Goal: Task Accomplishment & Management: Use online tool/utility

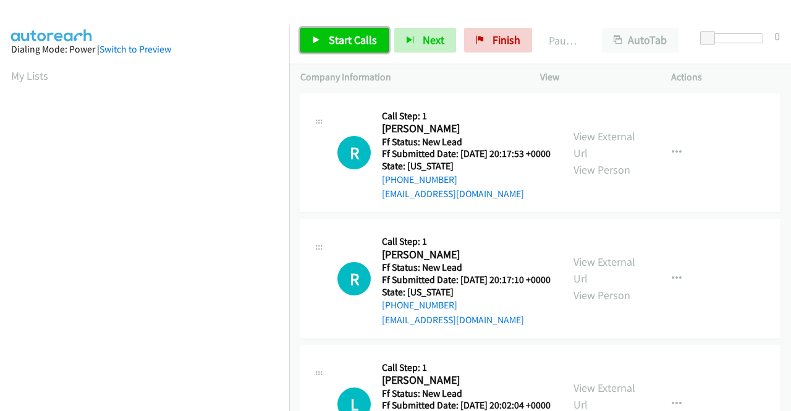
click at [349, 45] on span "Start Calls" at bounding box center [353, 40] width 48 height 14
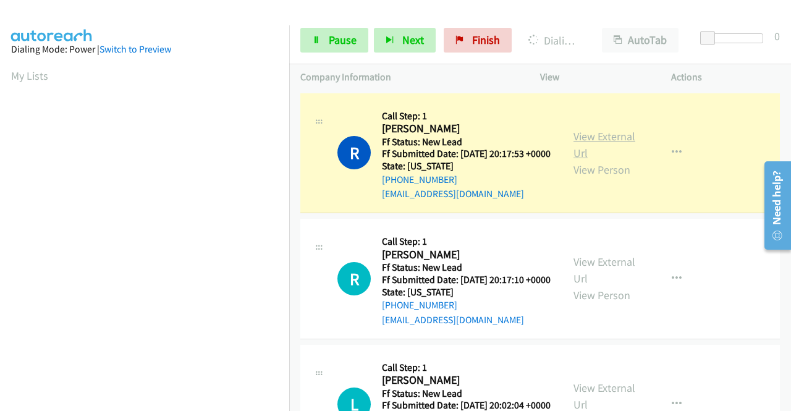
click at [604, 135] on link "View External Url" at bounding box center [605, 144] width 62 height 31
click at [0, 213] on aside "Dialing Mode: Power | Switch to Preview My Lists" at bounding box center [144, 367] width 289 height 685
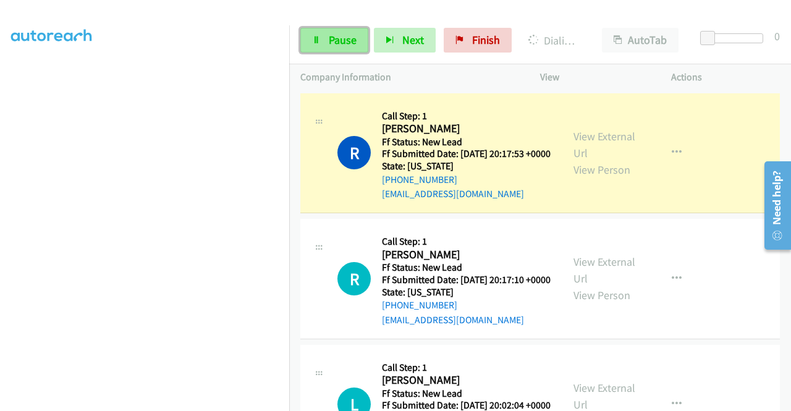
click at [322, 41] on link "Pause" at bounding box center [335, 40] width 68 height 25
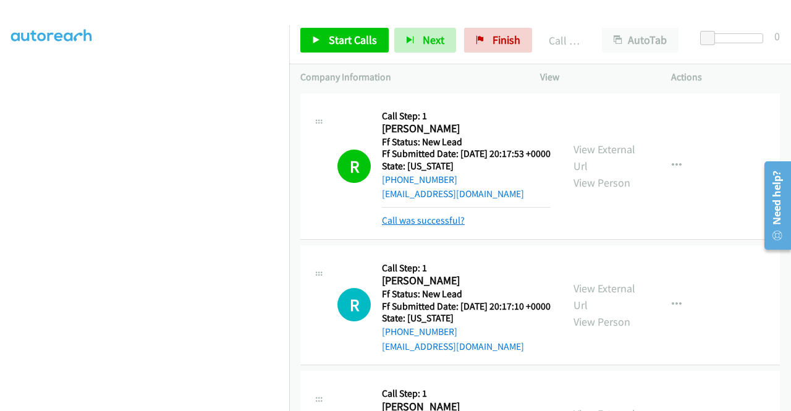
click at [417, 226] on link "Call was successful?" at bounding box center [423, 221] width 83 height 12
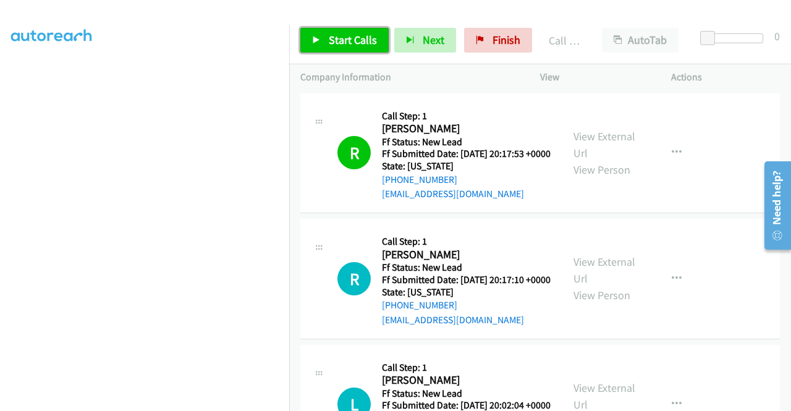
click at [336, 49] on link "Start Calls" at bounding box center [345, 40] width 88 height 25
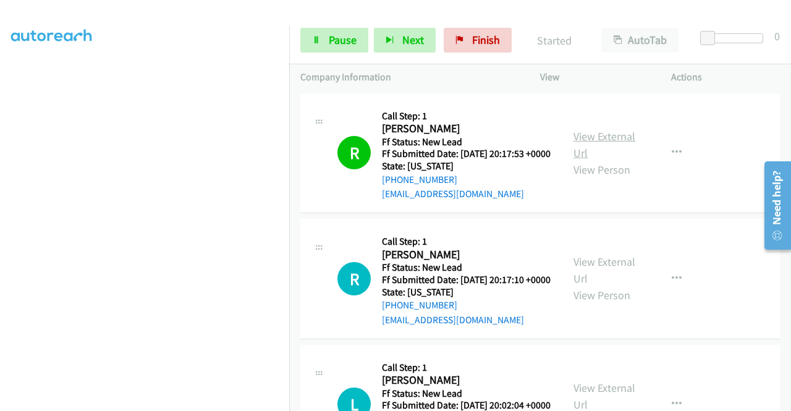
click at [601, 140] on link "View External Url" at bounding box center [605, 144] width 62 height 31
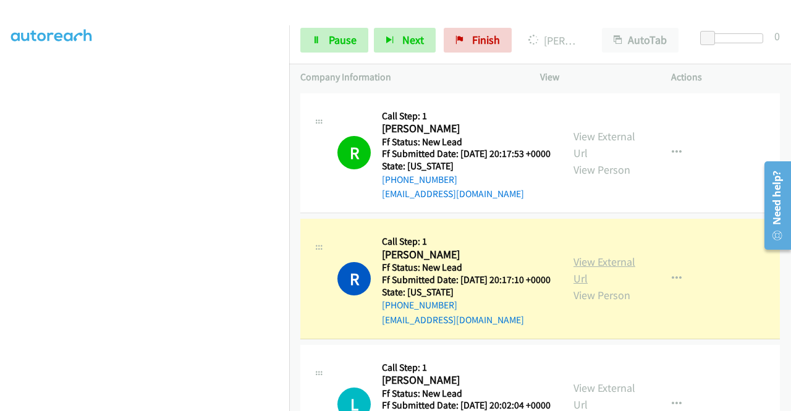
click at [612, 286] on link "View External Url" at bounding box center [605, 270] width 62 height 31
drag, startPoint x: 0, startPoint y: 222, endPoint x: 25, endPoint y: 226, distance: 25.7
click at [0, 222] on aside "Dialing Mode: Power | Switch to Preview My Lists" at bounding box center [144, 94] width 289 height 685
click at [782, 393] on td "L Callback Scheduled Call Step: 1 [PERSON_NAME] America/New_York Ff Status: New…" at bounding box center [540, 405] width 502 height 126
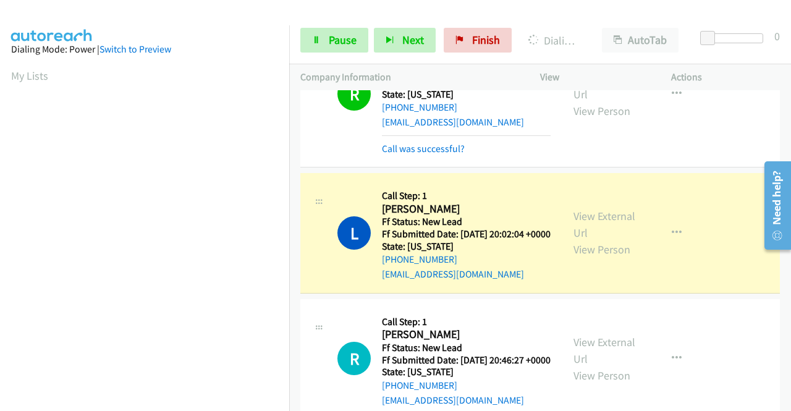
scroll to position [211, 0]
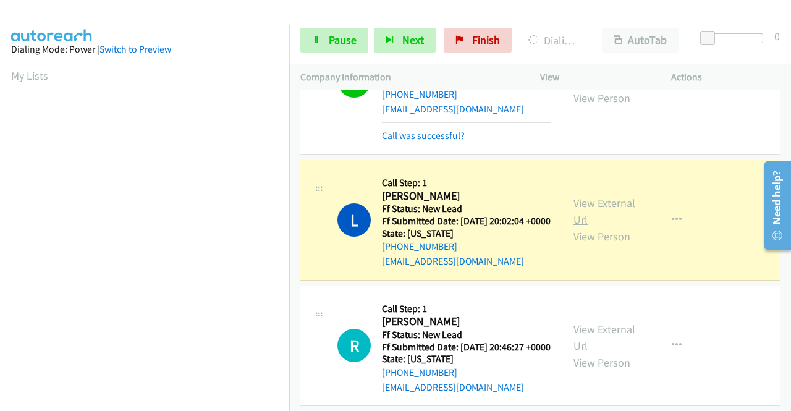
click at [599, 227] on link "View External Url" at bounding box center [605, 211] width 62 height 31
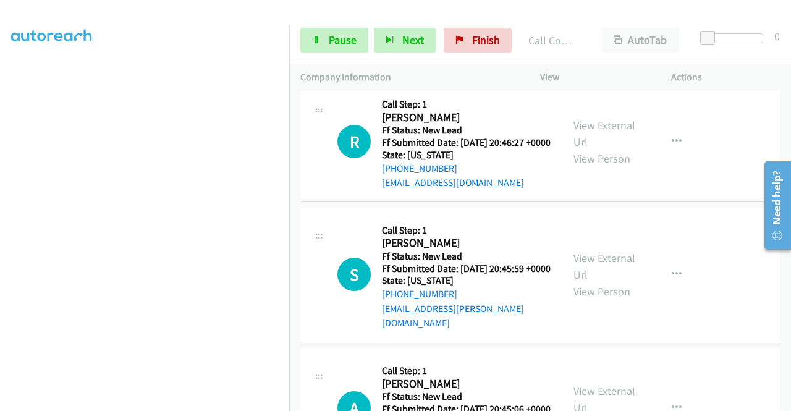
scroll to position [466, 0]
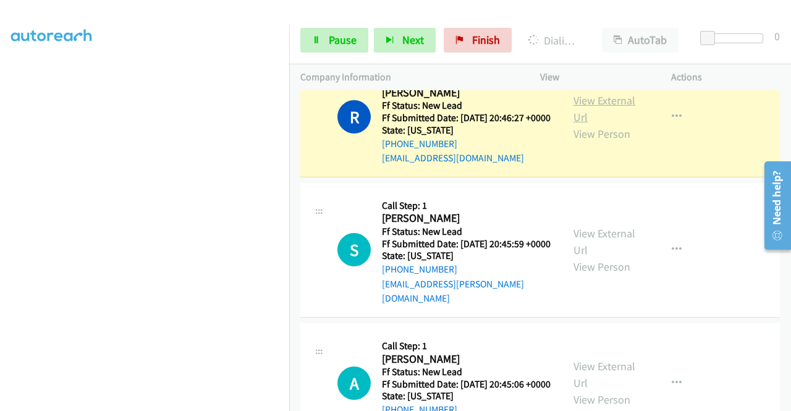
click at [581, 124] on link "View External Url" at bounding box center [605, 108] width 62 height 31
drag, startPoint x: 0, startPoint y: 231, endPoint x: 21, endPoint y: 244, distance: 25.0
click at [0, 231] on aside "Dialing Mode: Power | Switch to Preview My Lists" at bounding box center [144, 98] width 289 height 685
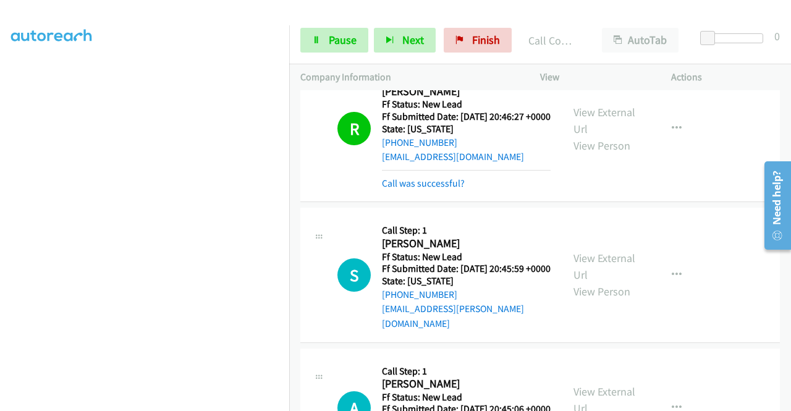
scroll to position [600, 0]
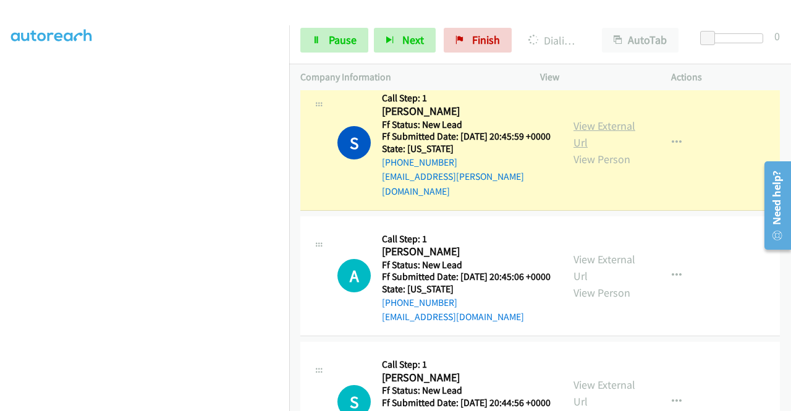
click at [599, 150] on link "View External Url" at bounding box center [605, 134] width 62 height 31
click at [0, 216] on aside "Dialing Mode: Power | Switch to Preview My Lists" at bounding box center [144, 94] width 289 height 685
click at [289, 177] on nav "Dialing Mode: Power | Switch to Preview My Lists" at bounding box center [145, 230] width 290 height 411
click at [0, 156] on aside "Dialing Mode: Power | Switch to Preview My Lists" at bounding box center [144, 94] width 289 height 685
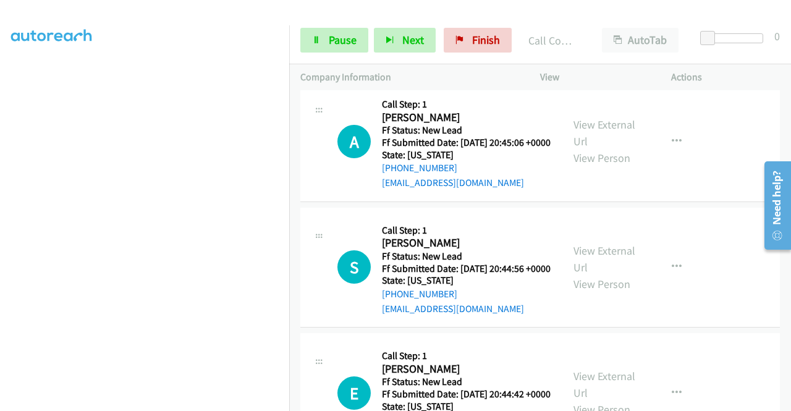
scroll to position [764, 0]
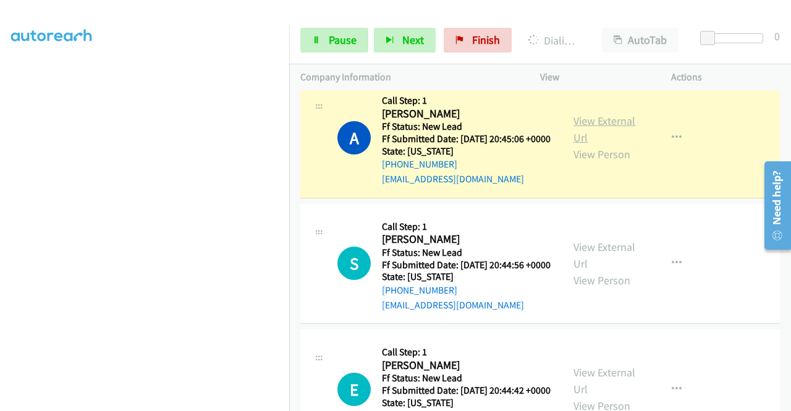
click at [616, 145] on link "View External Url" at bounding box center [605, 129] width 62 height 31
click at [0, 251] on aside "Dialing Mode: Power | Switch to Preview My Lists" at bounding box center [144, 94] width 289 height 685
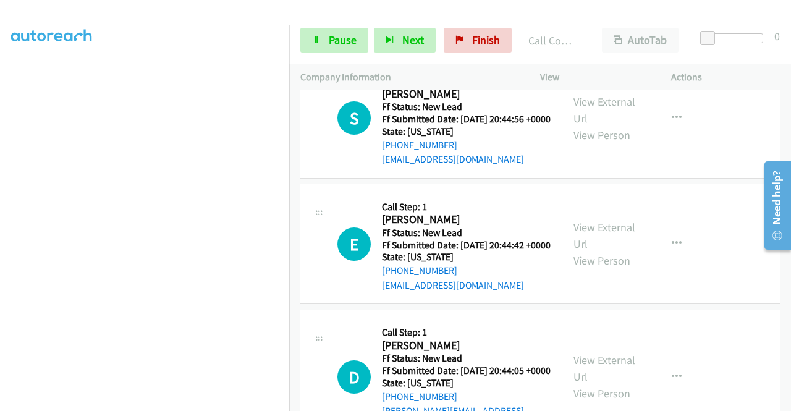
scroll to position [940, 0]
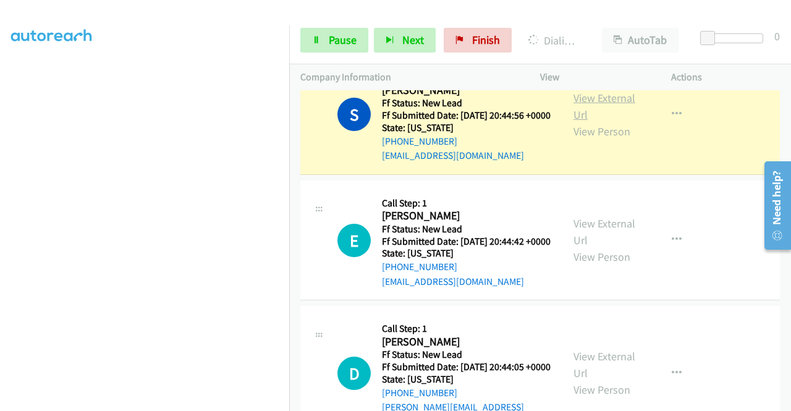
click at [595, 122] on link "View External Url" at bounding box center [605, 106] width 62 height 31
click at [189, 403] on section at bounding box center [144, 118] width 267 height 592
click at [0, 280] on aside "Dialing Mode: Power | Switch to Preview My Lists" at bounding box center [144, 94] width 289 height 685
click at [292, 166] on td "S Callback Scheduled Call Step: 1 [PERSON_NAME] America/Los_Angeles Ff Status: …" at bounding box center [540, 115] width 502 height 126
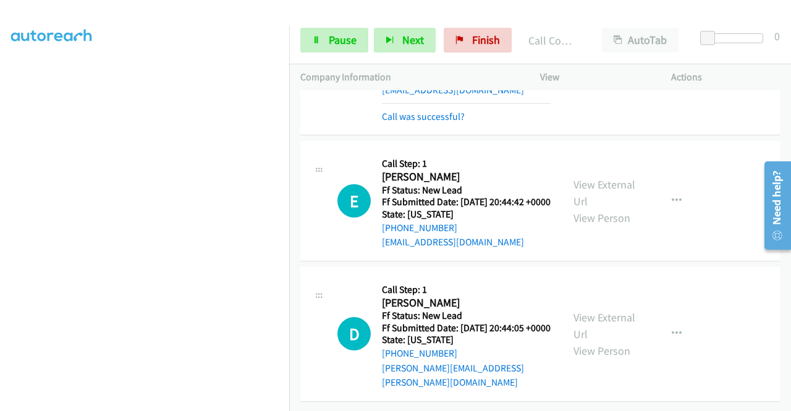
scroll to position [1091, 0]
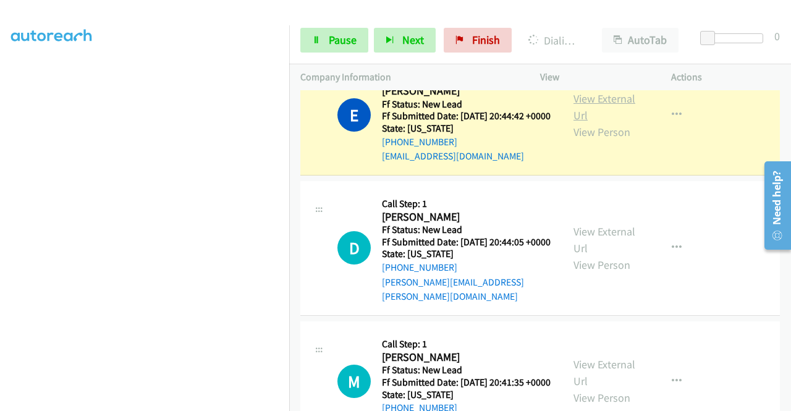
click at [593, 122] on link "View External Url" at bounding box center [605, 107] width 62 height 31
click at [0, 267] on aside "Dialing Mode: Power | Switch to Preview My Lists" at bounding box center [144, 94] width 289 height 685
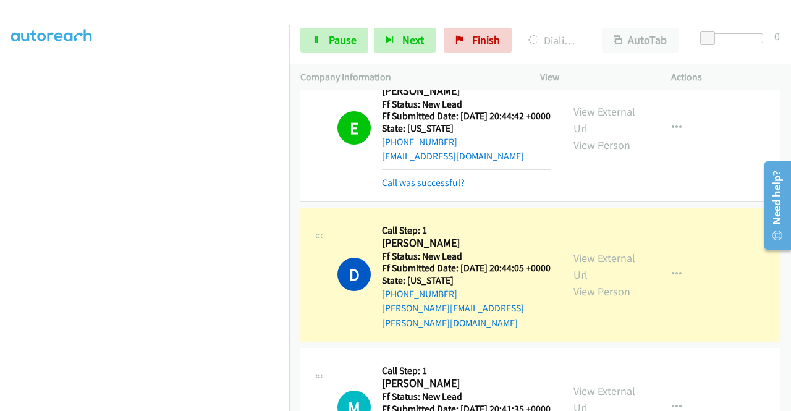
click at [605, 327] on div "View External Url View Person View External Url Email Schedule/Manage Callback …" at bounding box center [634, 275] width 142 height 112
click at [596, 282] on link "View External Url" at bounding box center [605, 266] width 62 height 31
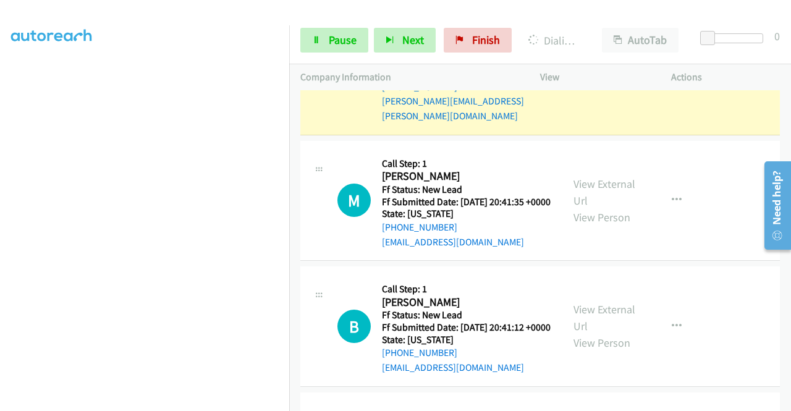
scroll to position [1306, 0]
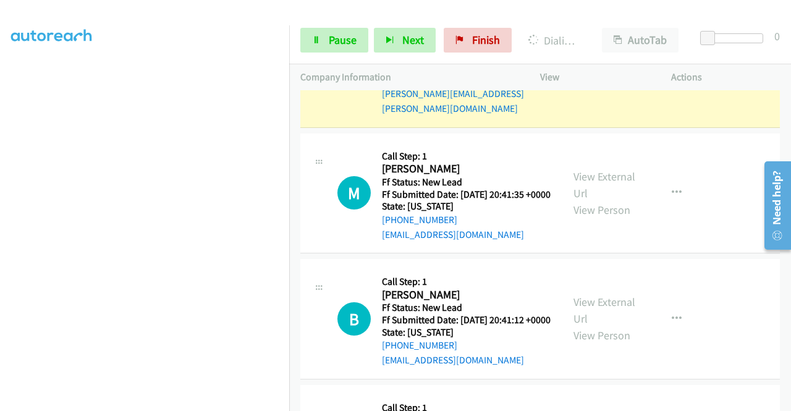
drag, startPoint x: 0, startPoint y: 254, endPoint x: 21, endPoint y: 263, distance: 23.0
click at [0, 254] on aside "Dialing Mode: Power | Switch to Preview My Lists" at bounding box center [144, 94] width 289 height 685
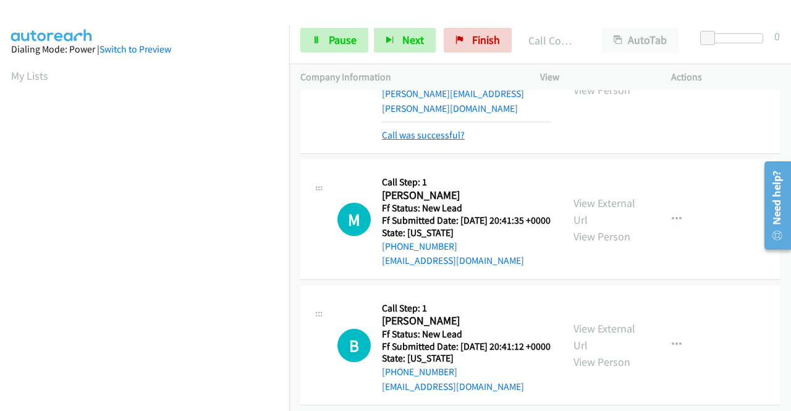
click at [440, 141] on link "Call was successful?" at bounding box center [423, 135] width 83 height 12
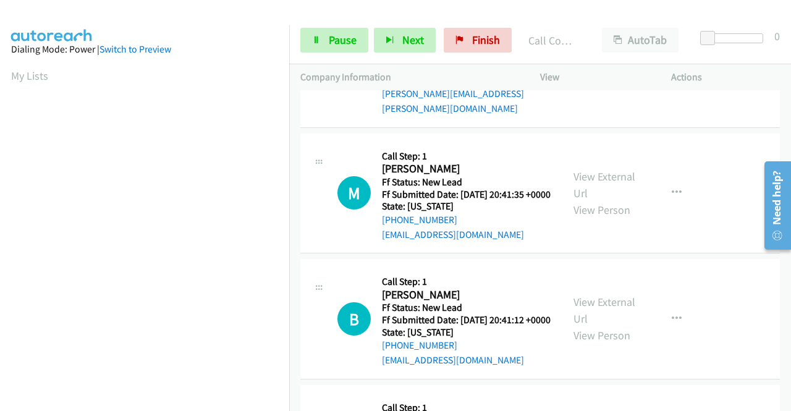
click at [676, 72] on button "button" at bounding box center [676, 60] width 33 height 25
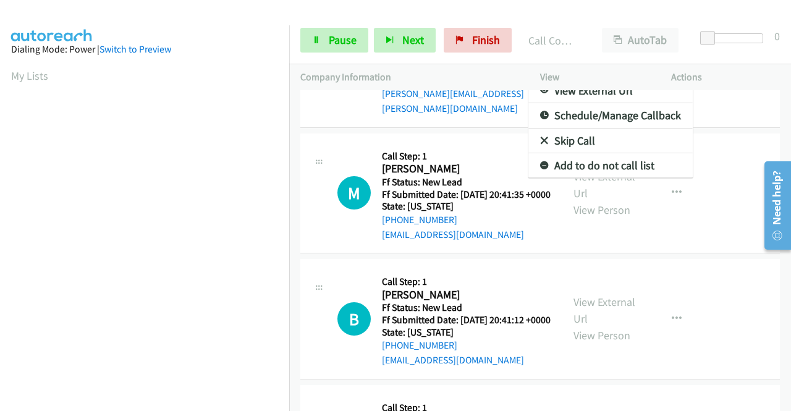
click at [576, 178] on link "Add to do not call list" at bounding box center [611, 165] width 164 height 25
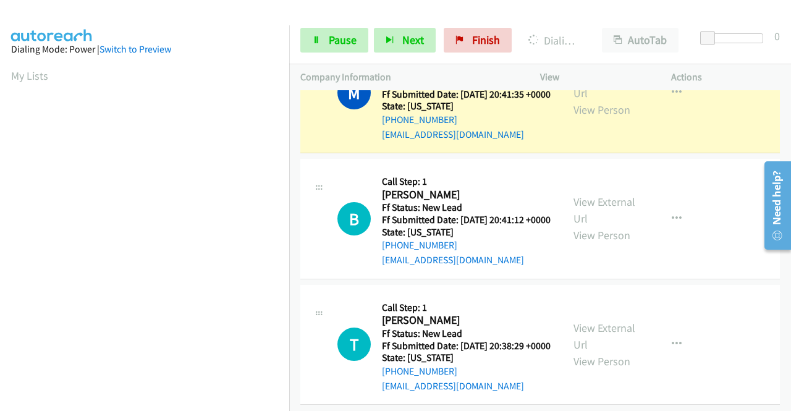
scroll to position [1417, 0]
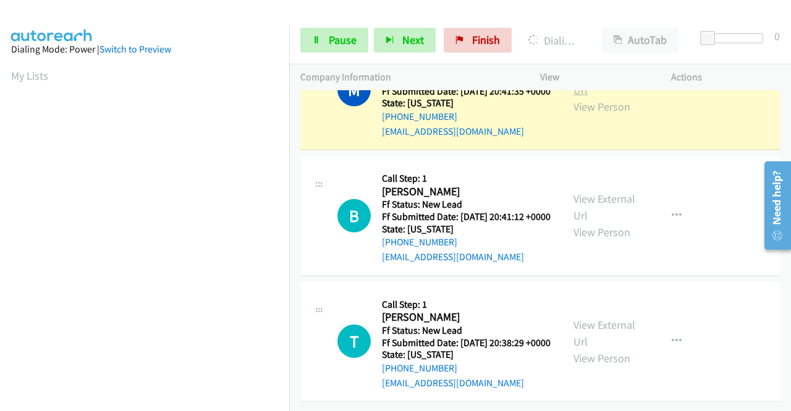
click at [595, 97] on link "View External Url" at bounding box center [605, 81] width 62 height 31
click at [0, 258] on aside "Dialing Mode: Power | Switch to Preview My Lists" at bounding box center [144, 94] width 289 height 685
click at [289, 168] on nav "Dialing Mode: Power | Switch to Preview My Lists" at bounding box center [145, 230] width 290 height 411
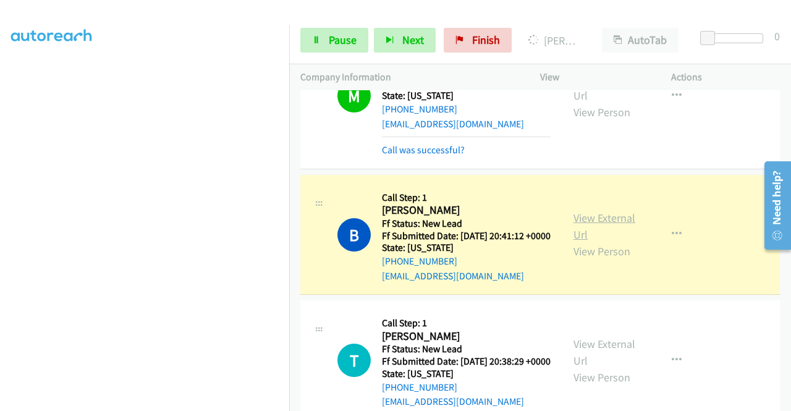
click at [587, 242] on link "View External Url" at bounding box center [605, 226] width 62 height 31
click at [0, 300] on aside "Dialing Mode: Power | Switch to Preview My Lists" at bounding box center [144, 94] width 289 height 685
click at [335, 35] on span "Pause" at bounding box center [343, 40] width 28 height 14
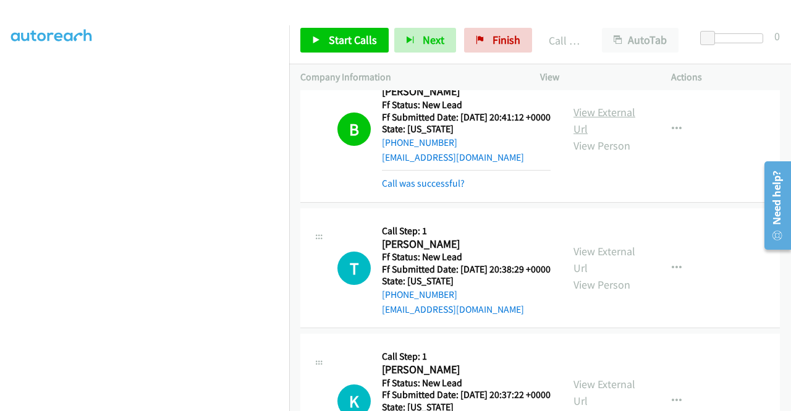
click at [613, 136] on link "View External Url" at bounding box center [605, 120] width 62 height 31
click at [430, 189] on link "Call was successful?" at bounding box center [423, 183] width 83 height 12
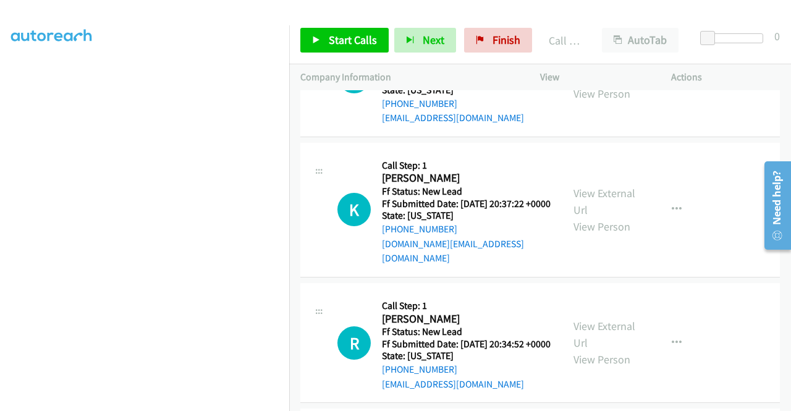
scroll to position [1711, 0]
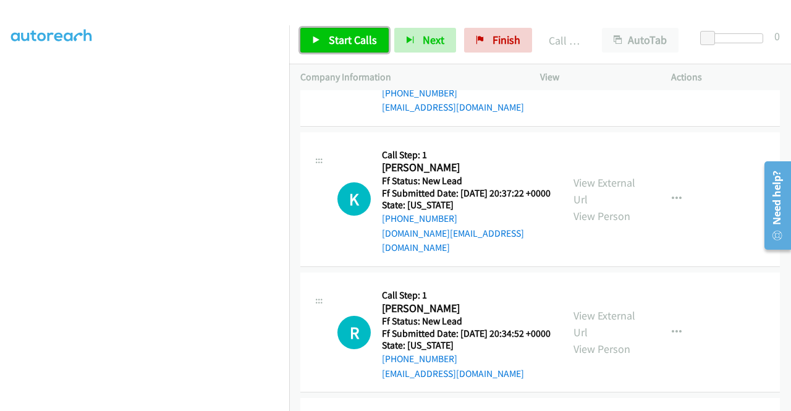
click at [350, 46] on span "Start Calls" at bounding box center [353, 40] width 48 height 14
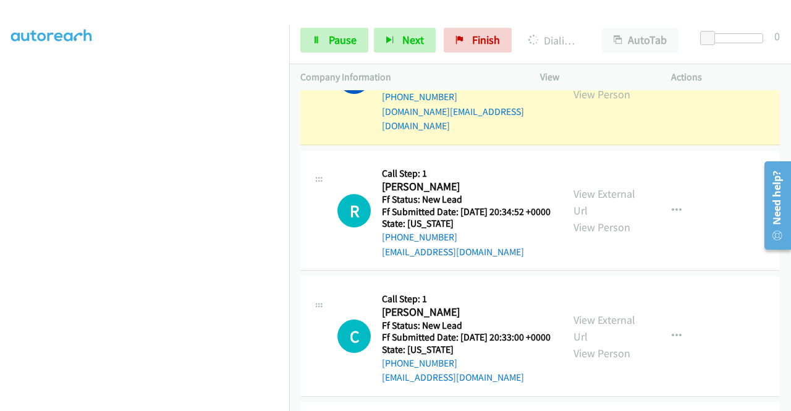
scroll to position [1851, 0]
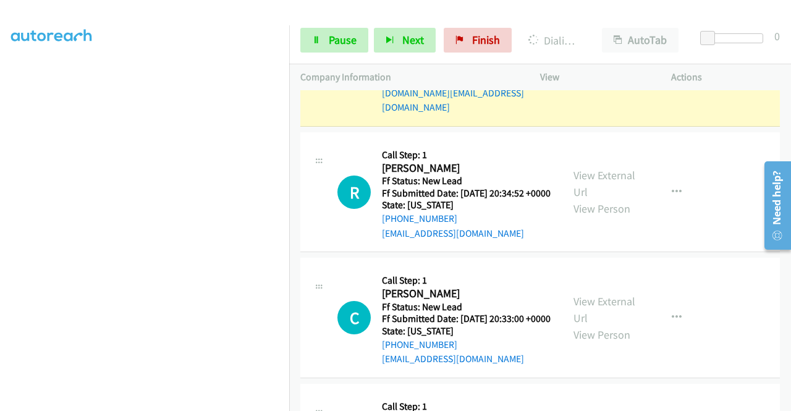
click at [610, 66] on link "View External Url" at bounding box center [605, 50] width 62 height 31
click at [0, 261] on aside "Dialing Mode: Power | Switch to Preview My Lists" at bounding box center [144, 94] width 289 height 685
click at [352, 45] on span "Pause" at bounding box center [343, 40] width 28 height 14
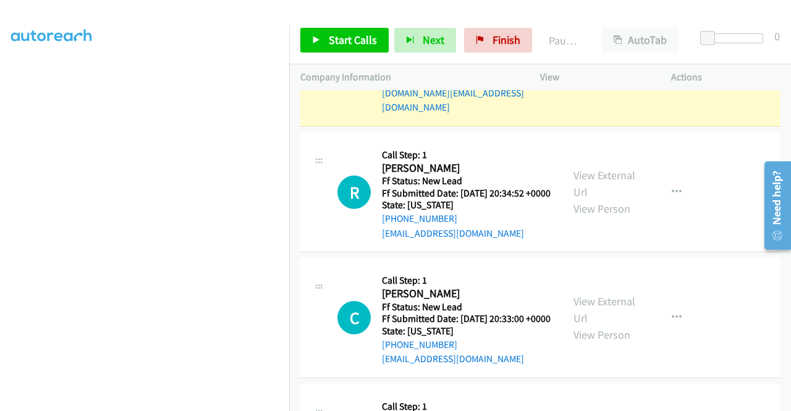
click at [0, 203] on aside "Dialing Mode: Power | Switch to Preview My Lists" at bounding box center [144, 94] width 289 height 685
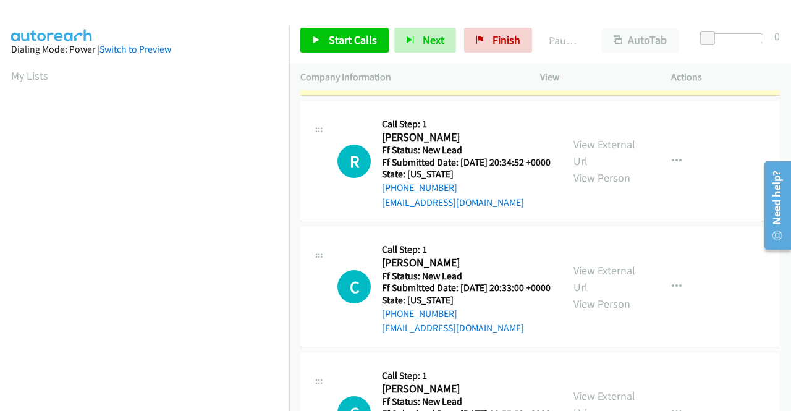
scroll to position [278, 0]
click at [0, 150] on aside "Dialing Mode: Power | Switch to Preview My Lists" at bounding box center [144, 94] width 289 height 685
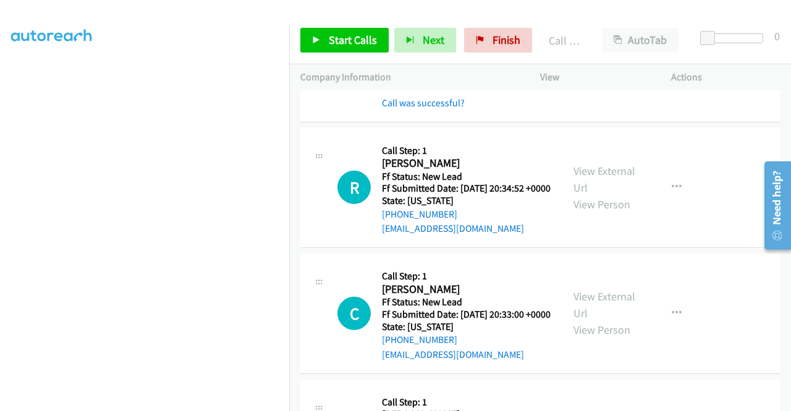
scroll to position [255, 0]
click at [424, 109] on link "Call was successful?" at bounding box center [423, 103] width 83 height 12
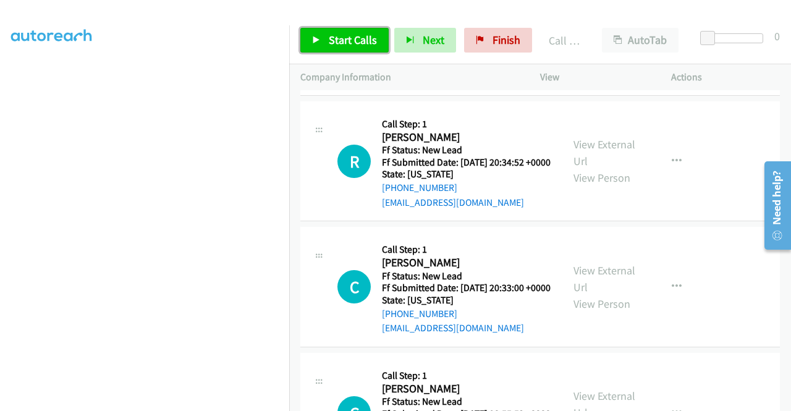
click at [349, 36] on span "Start Calls" at bounding box center [353, 40] width 48 height 14
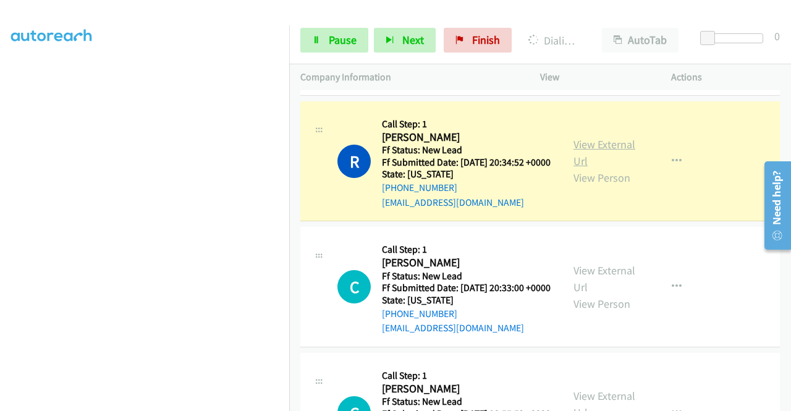
click at [595, 168] on link "View External Url" at bounding box center [605, 152] width 62 height 31
click at [0, 221] on aside "Dialing Mode: Power | Switch to Preview My Lists" at bounding box center [144, 112] width 289 height 685
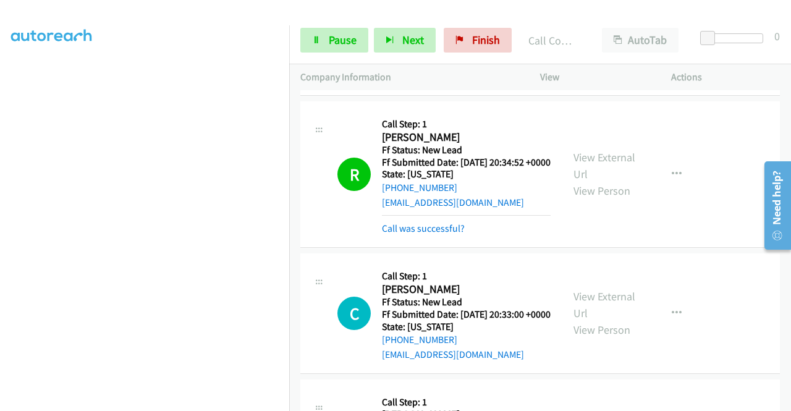
click at [679, 236] on div "View External Url View Person View External Url Email Schedule/Manage Callback …" at bounding box center [634, 175] width 142 height 124
click at [672, 187] on button "button" at bounding box center [676, 174] width 33 height 25
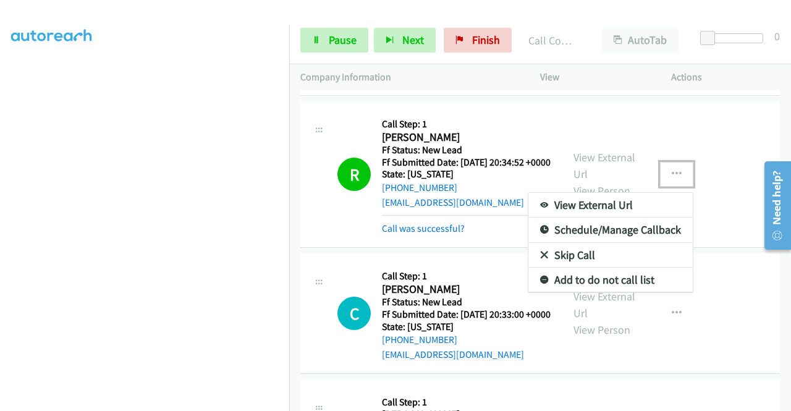
click at [549, 292] on link "Add to do not call list" at bounding box center [611, 280] width 164 height 25
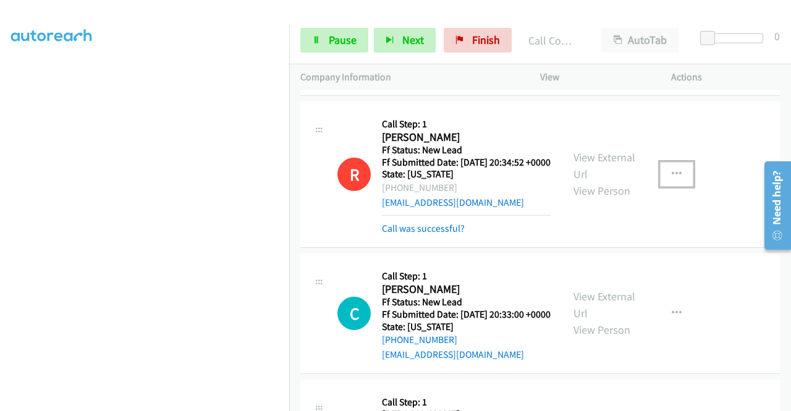
click at [464, 236] on div "Call was successful?" at bounding box center [466, 228] width 169 height 15
click at [453, 234] on link "Call was successful?" at bounding box center [423, 229] width 83 height 12
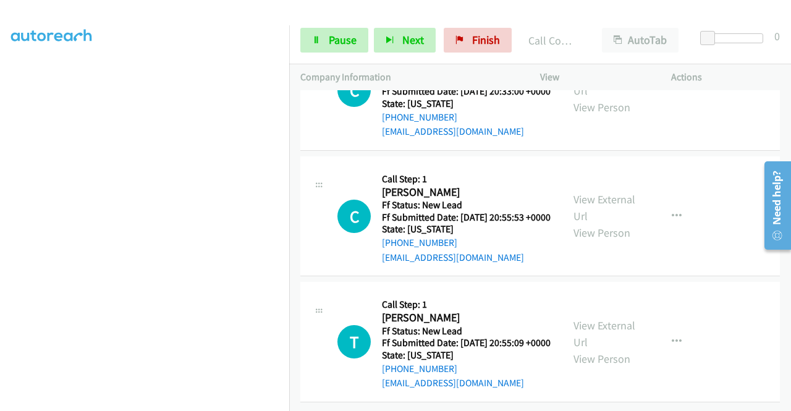
scroll to position [2162, 0]
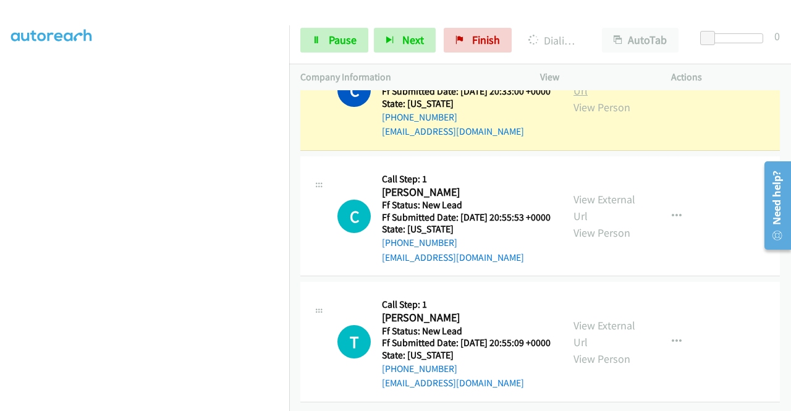
click at [613, 98] on link "View External Url" at bounding box center [605, 82] width 62 height 31
click at [0, 288] on aside "Dialing Mode: Power | Switch to Preview My Lists" at bounding box center [144, 94] width 289 height 685
click at [294, 154] on td "C Callback Scheduled Call Step: 1 [PERSON_NAME] America/Los_Angeles Ff Status: …" at bounding box center [540, 91] width 502 height 126
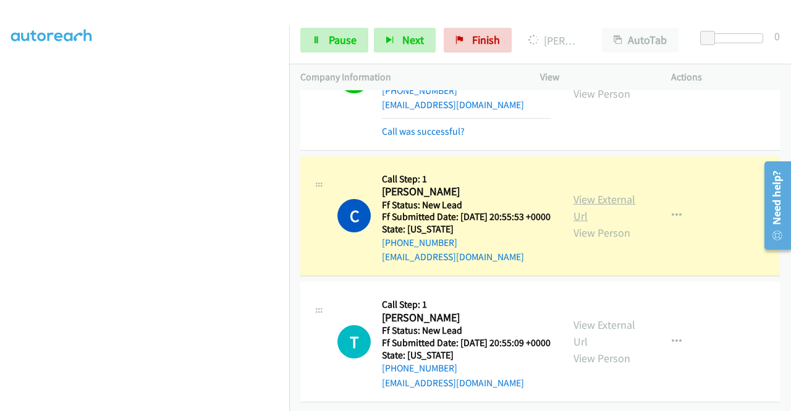
click at [574, 223] on link "View External Url" at bounding box center [605, 207] width 62 height 31
drag, startPoint x: 0, startPoint y: 245, endPoint x: 18, endPoint y: 261, distance: 24.1
click at [0, 245] on aside "Dialing Mode: Power | Switch to Preview My Lists" at bounding box center [144, 94] width 289 height 685
click at [336, 44] on span "Pause" at bounding box center [343, 40] width 28 height 14
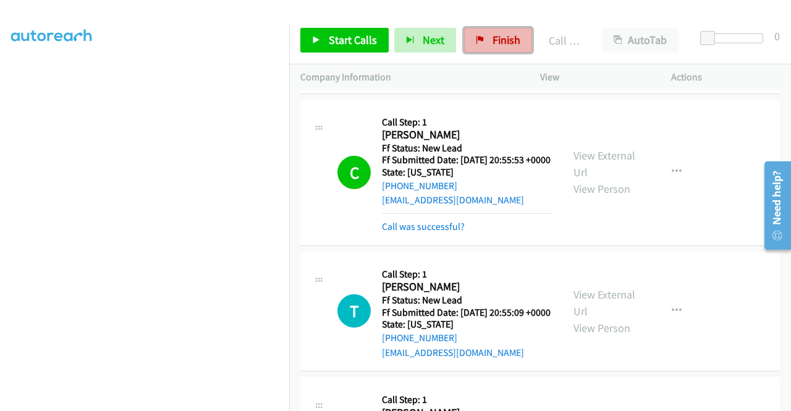
click at [493, 44] on span "Finish" at bounding box center [507, 40] width 28 height 14
